Goal: Information Seeking & Learning: Learn about a topic

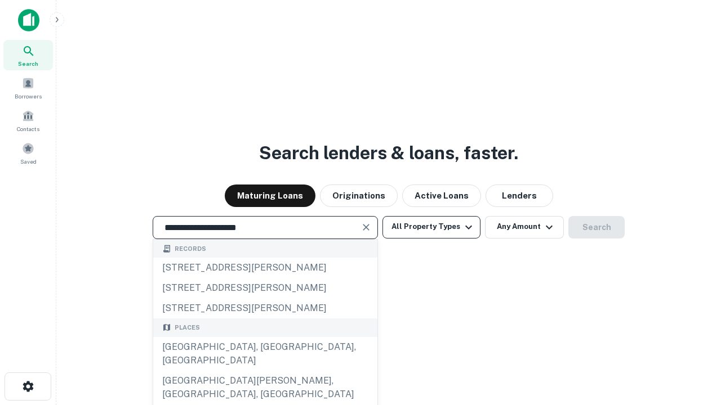
click at [265, 371] on div "[GEOGRAPHIC_DATA], [GEOGRAPHIC_DATA], [GEOGRAPHIC_DATA]" at bounding box center [265, 354] width 224 height 34
click at [431, 227] on button "All Property Types" at bounding box center [431, 227] width 98 height 23
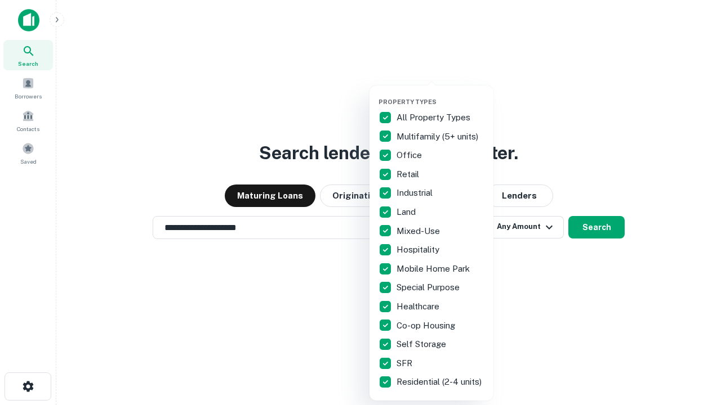
type input "**********"
click at [440, 95] on button "button" at bounding box center [440, 95] width 124 height 1
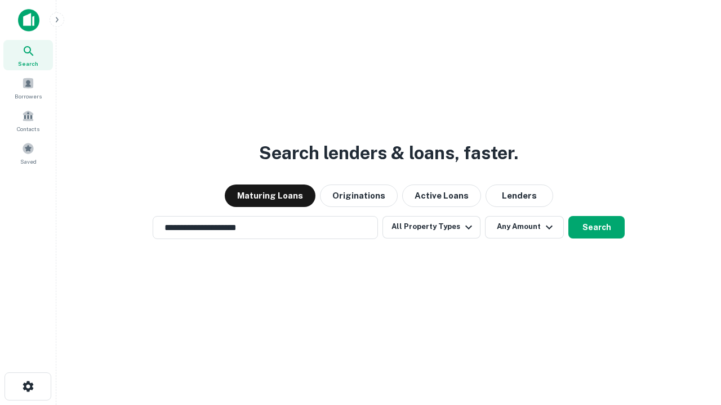
scroll to position [7, 136]
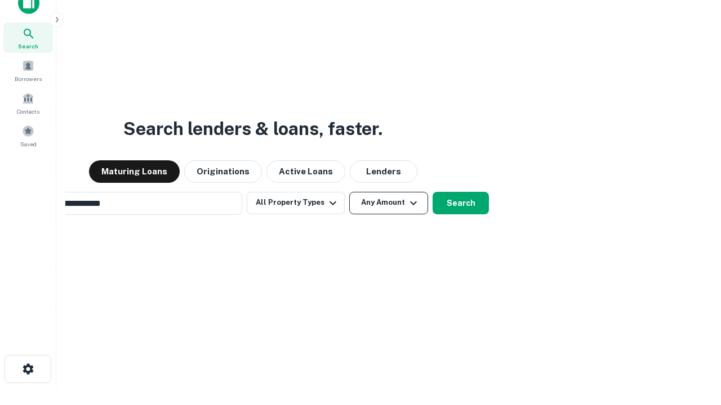
click at [349, 192] on button "Any Amount" at bounding box center [388, 203] width 79 height 23
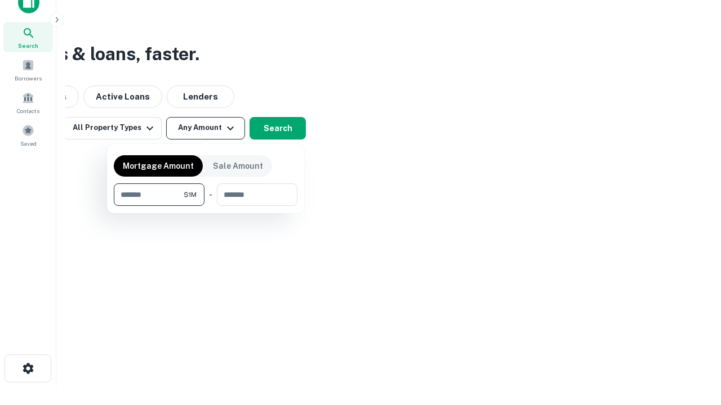
type input "*******"
click at [206, 206] on button "button" at bounding box center [206, 206] width 184 height 1
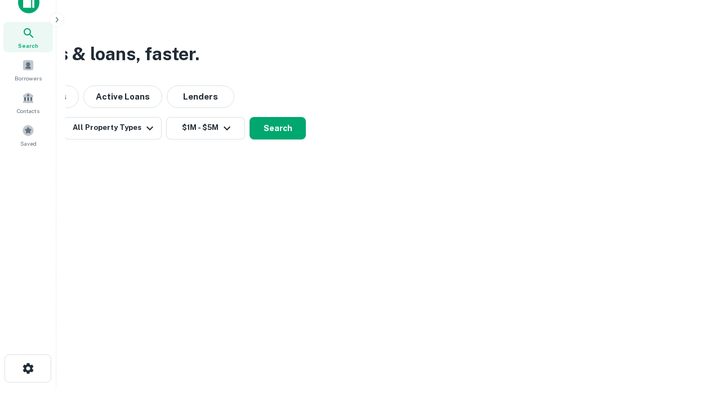
scroll to position [17, 0]
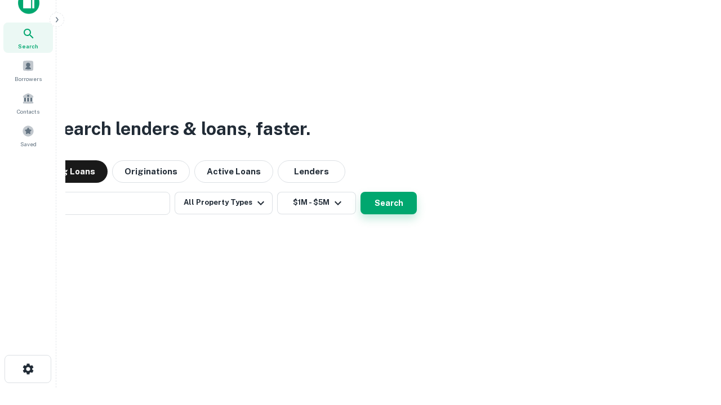
click at [360, 192] on button "Search" at bounding box center [388, 203] width 56 height 23
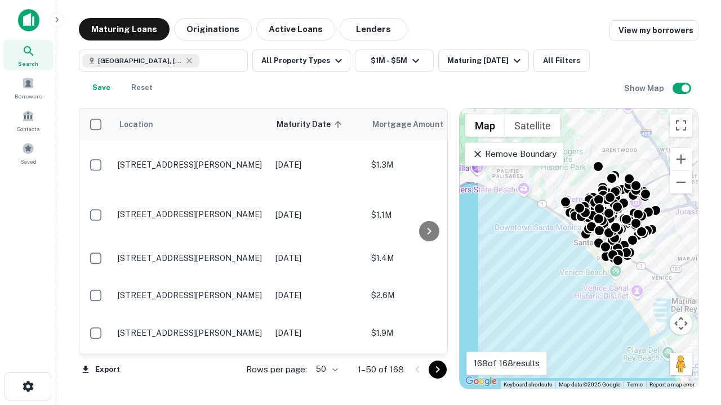
click at [325, 369] on body "Search Borrowers Contacts Saved Maturing Loans Originations Active Loans Lender…" at bounding box center [360, 202] width 721 height 405
click at [325, 341] on li "25" at bounding box center [325, 341] width 33 height 20
